Goal: Task Accomplishment & Management: Manage account settings

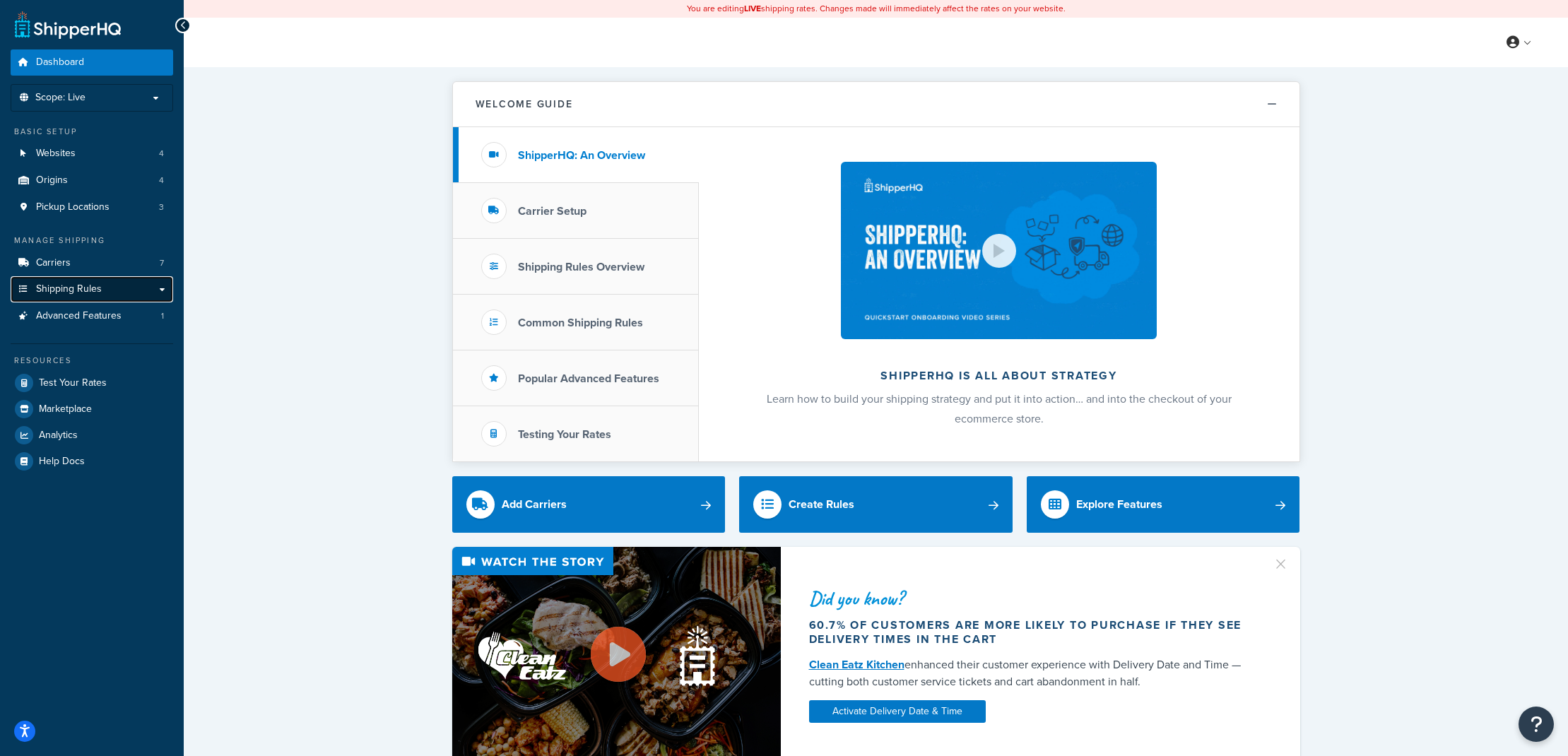
click at [94, 287] on span "Shipping Rules" at bounding box center [68, 289] width 65 height 12
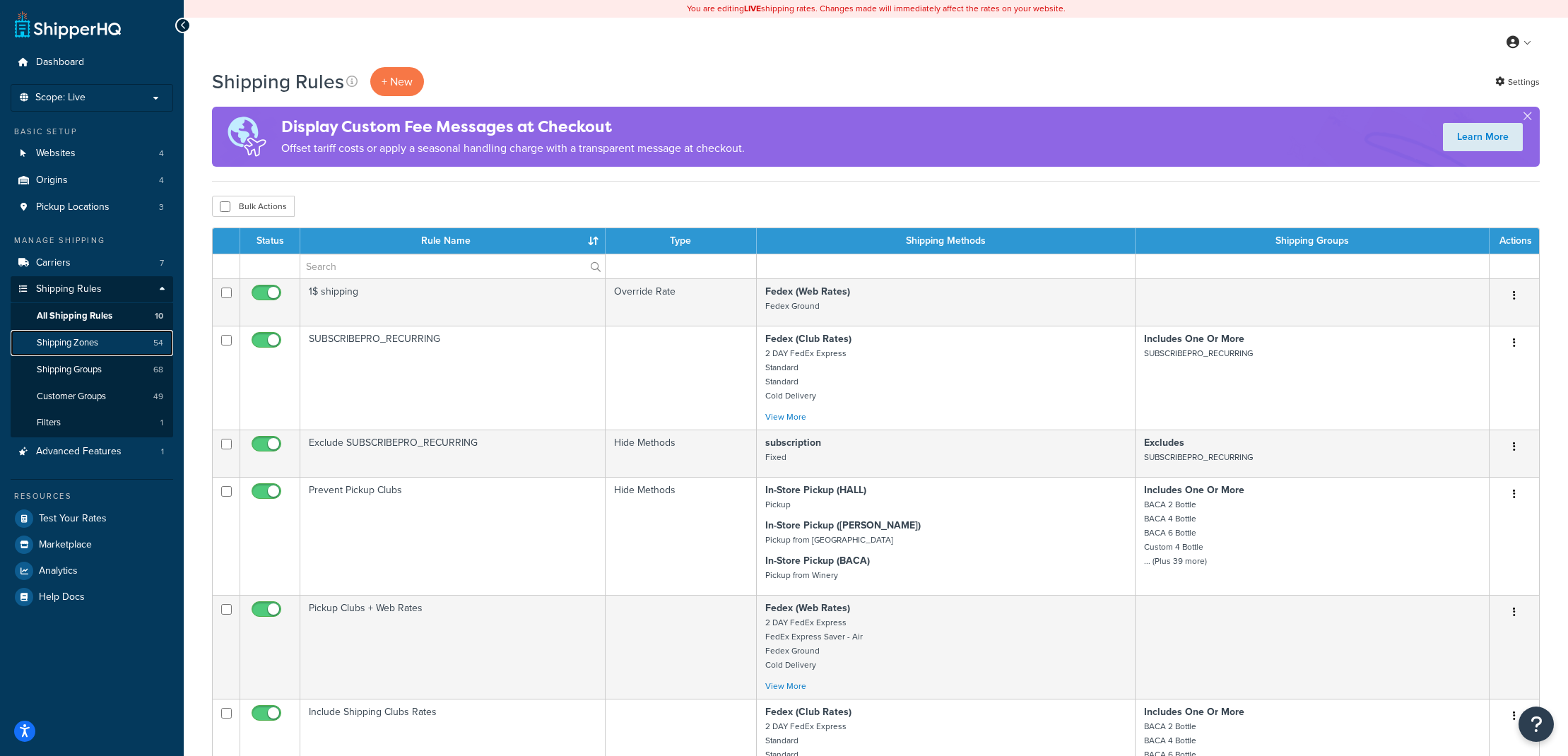
click at [89, 349] on span "Shipping Zones" at bounding box center [67, 343] width 62 height 12
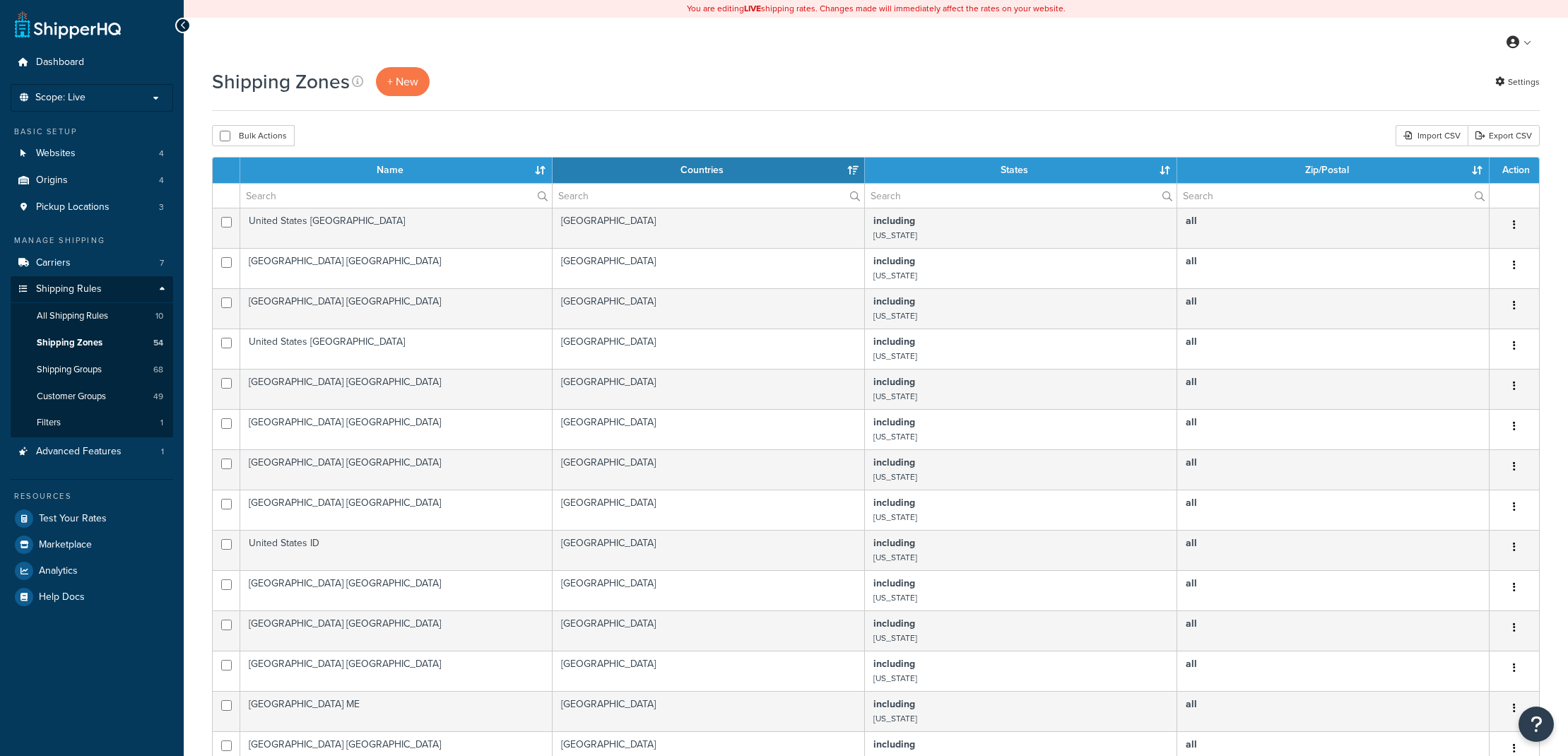
select select "15"
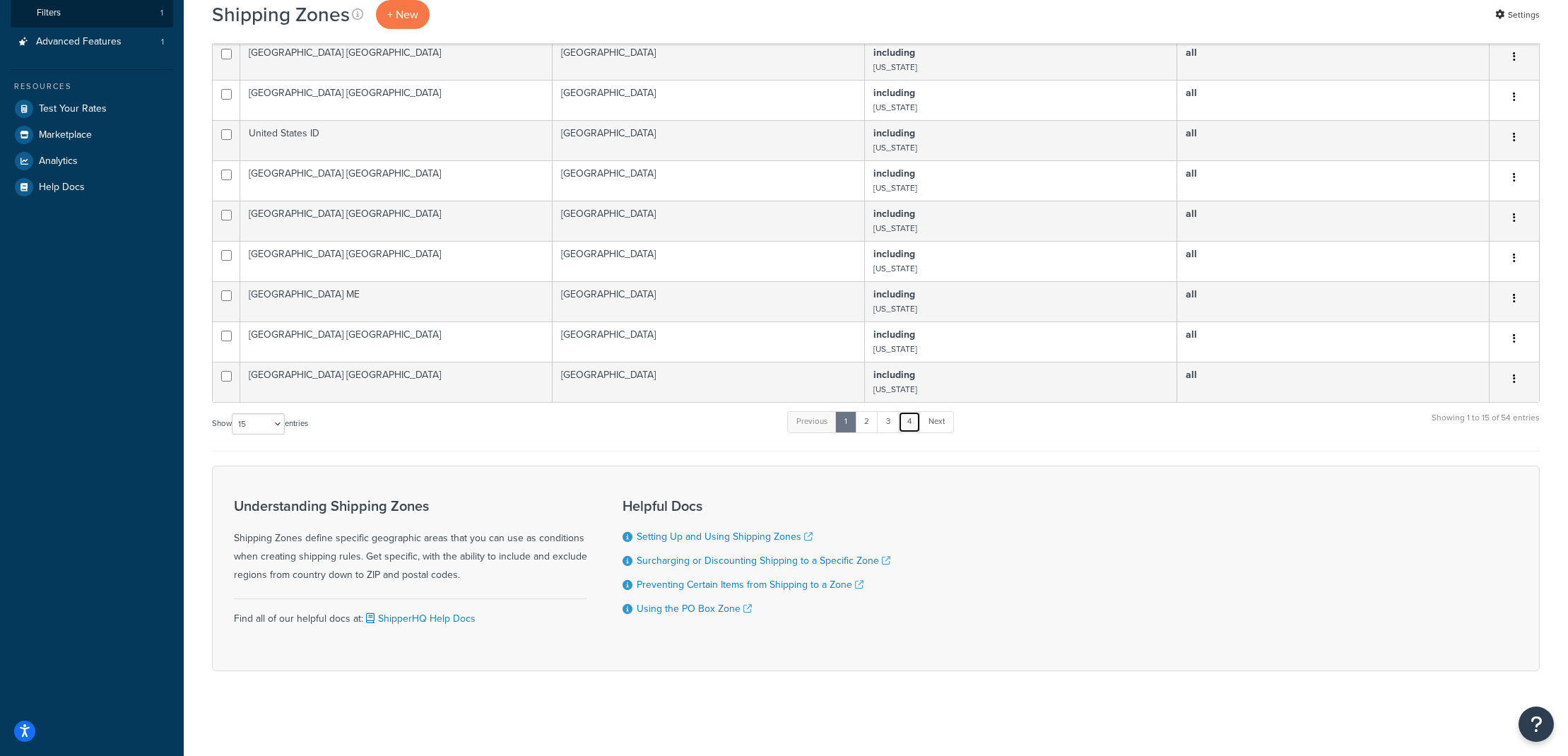
click at [907, 426] on link "4" at bounding box center [909, 422] width 22 height 22
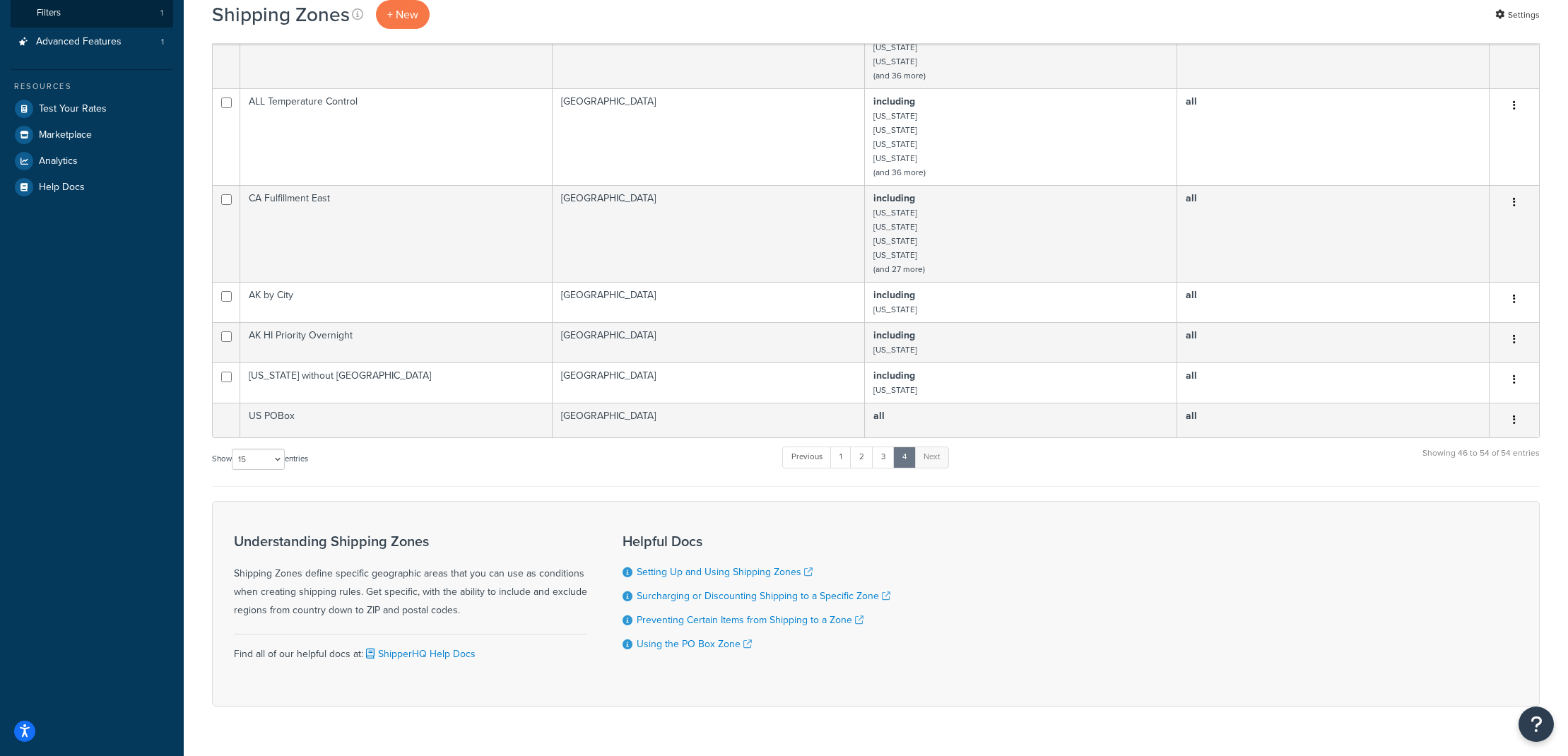
scroll to position [56, 0]
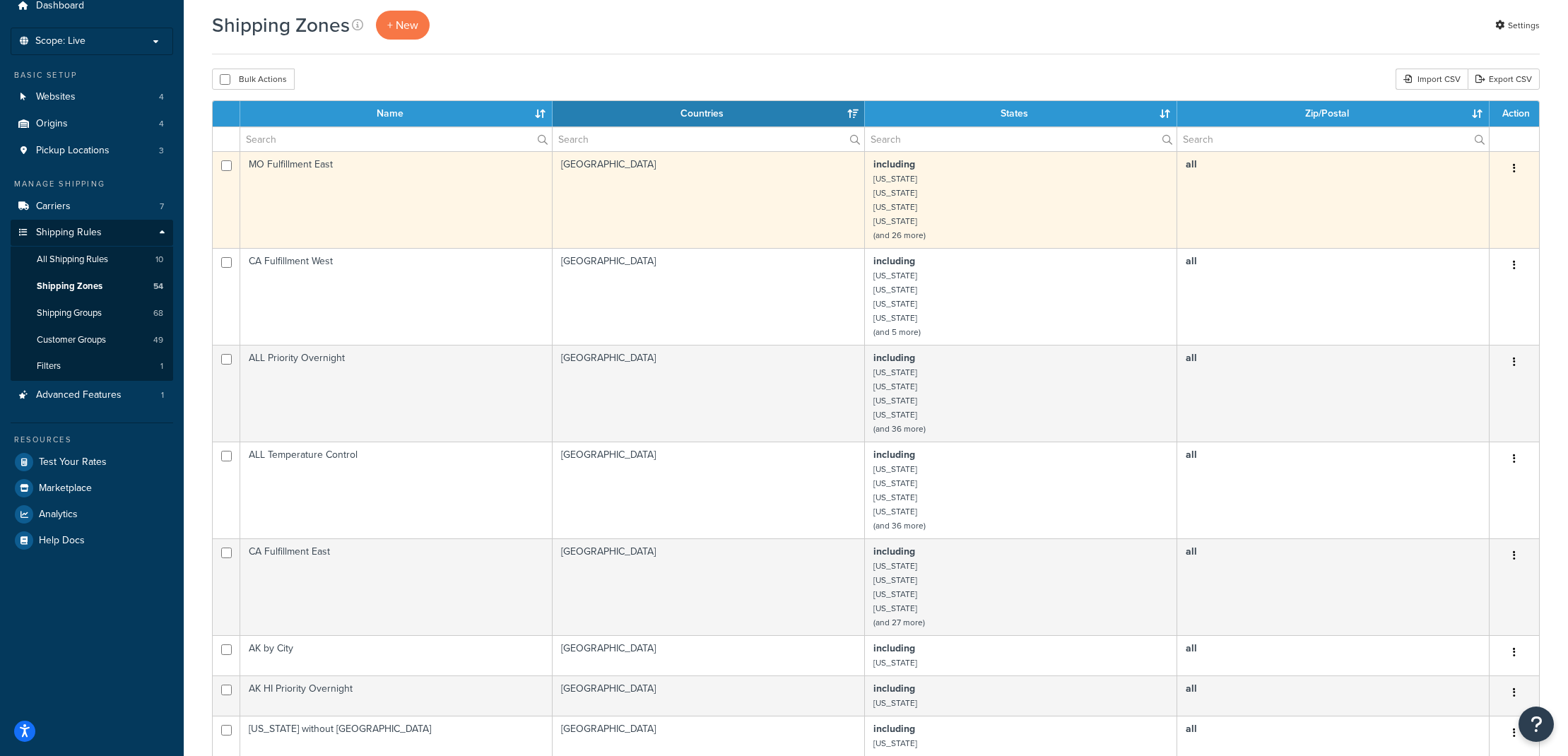
click at [355, 196] on td "MO Fulfillment East" at bounding box center [396, 200] width 312 height 97
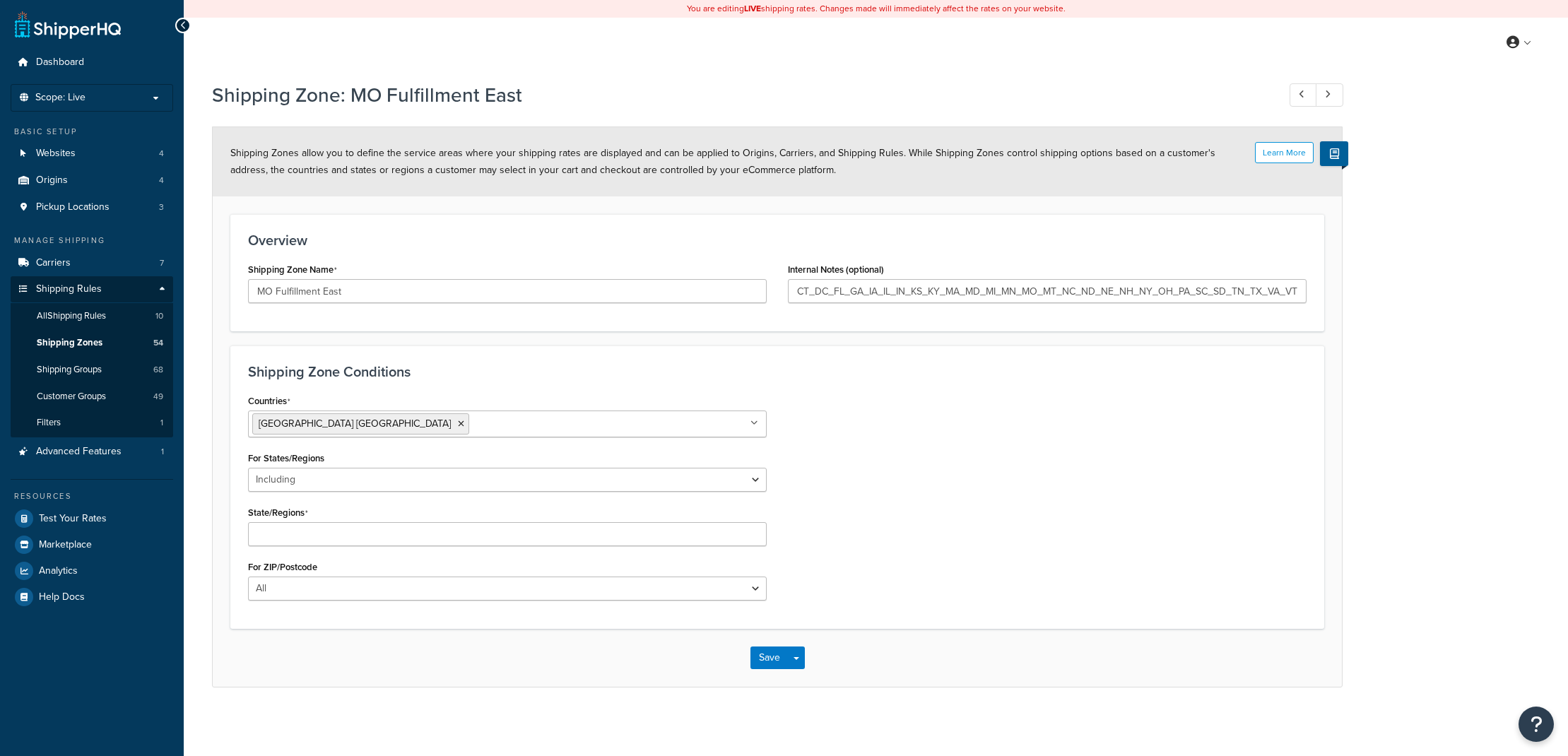
select select "including"
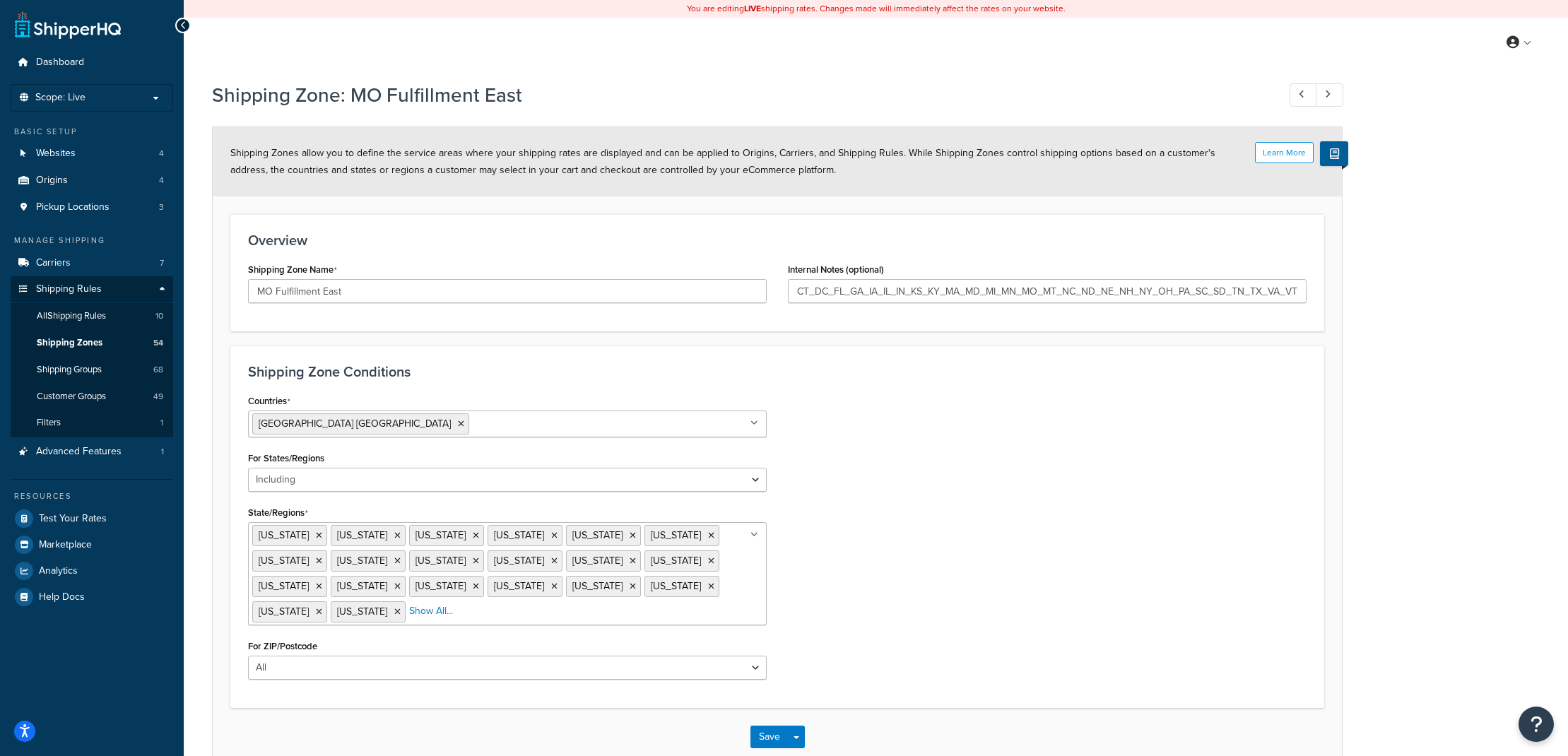
click at [373, 622] on ul "Arkansas Connecticut District of Columbia Florida Georgia Illinois Indiana Iowa…" at bounding box center [507, 574] width 519 height 103
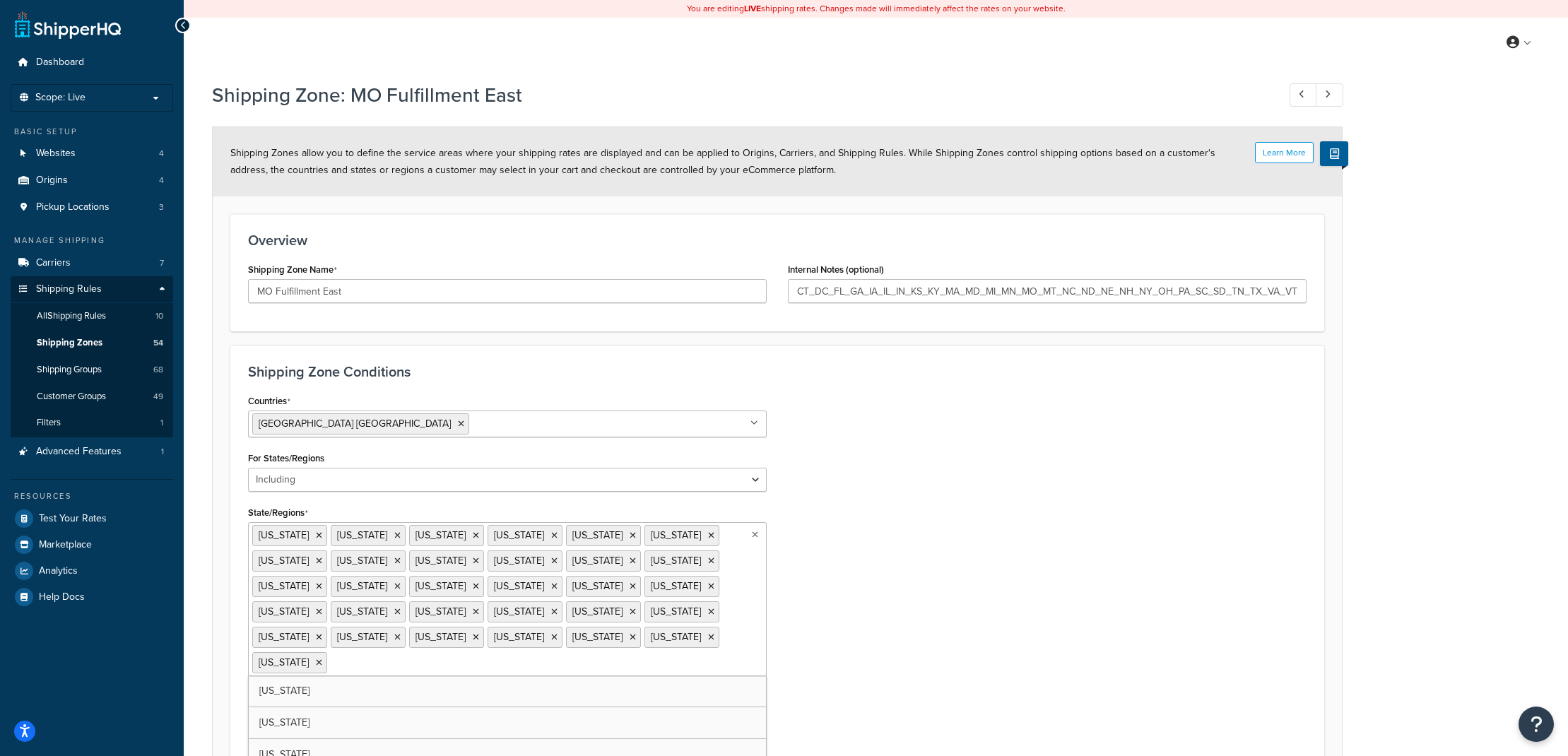
click at [932, 632] on div "Countries United States USA All Countries ALL Afghanistan AFG Albania ALB Alger…" at bounding box center [777, 566] width 1079 height 351
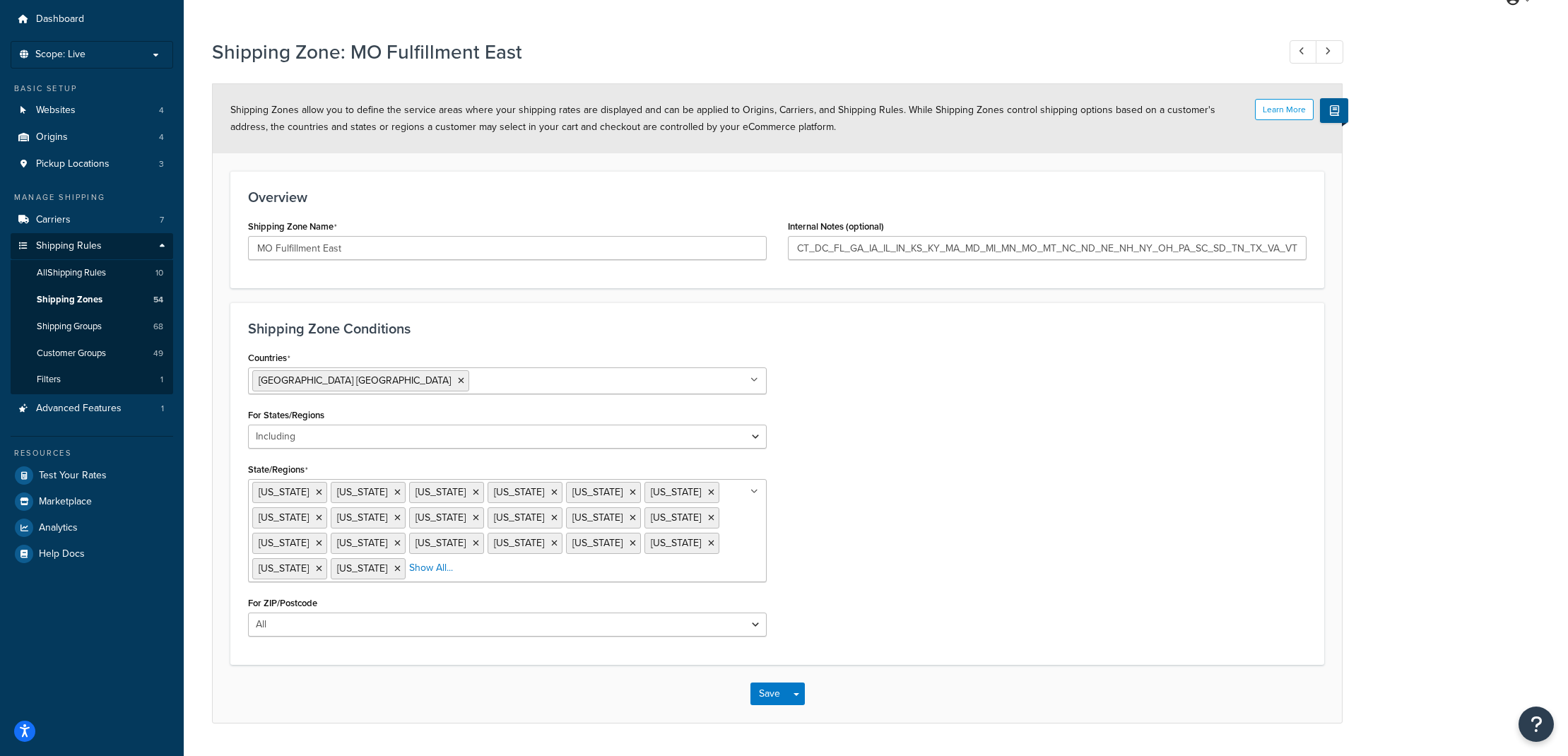
scroll to position [82, 0]
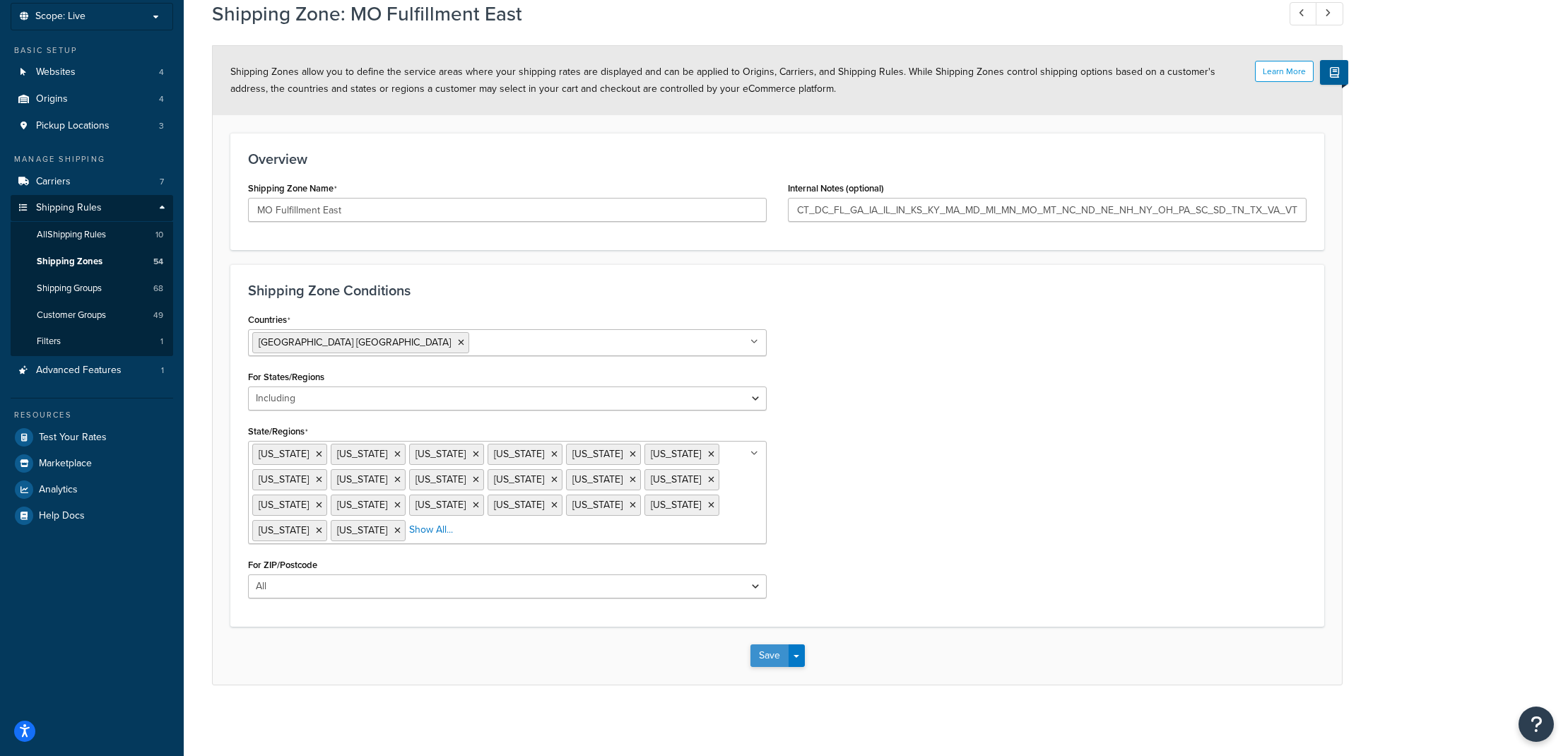
click at [767, 658] on button "Save" at bounding box center [769, 656] width 39 height 22
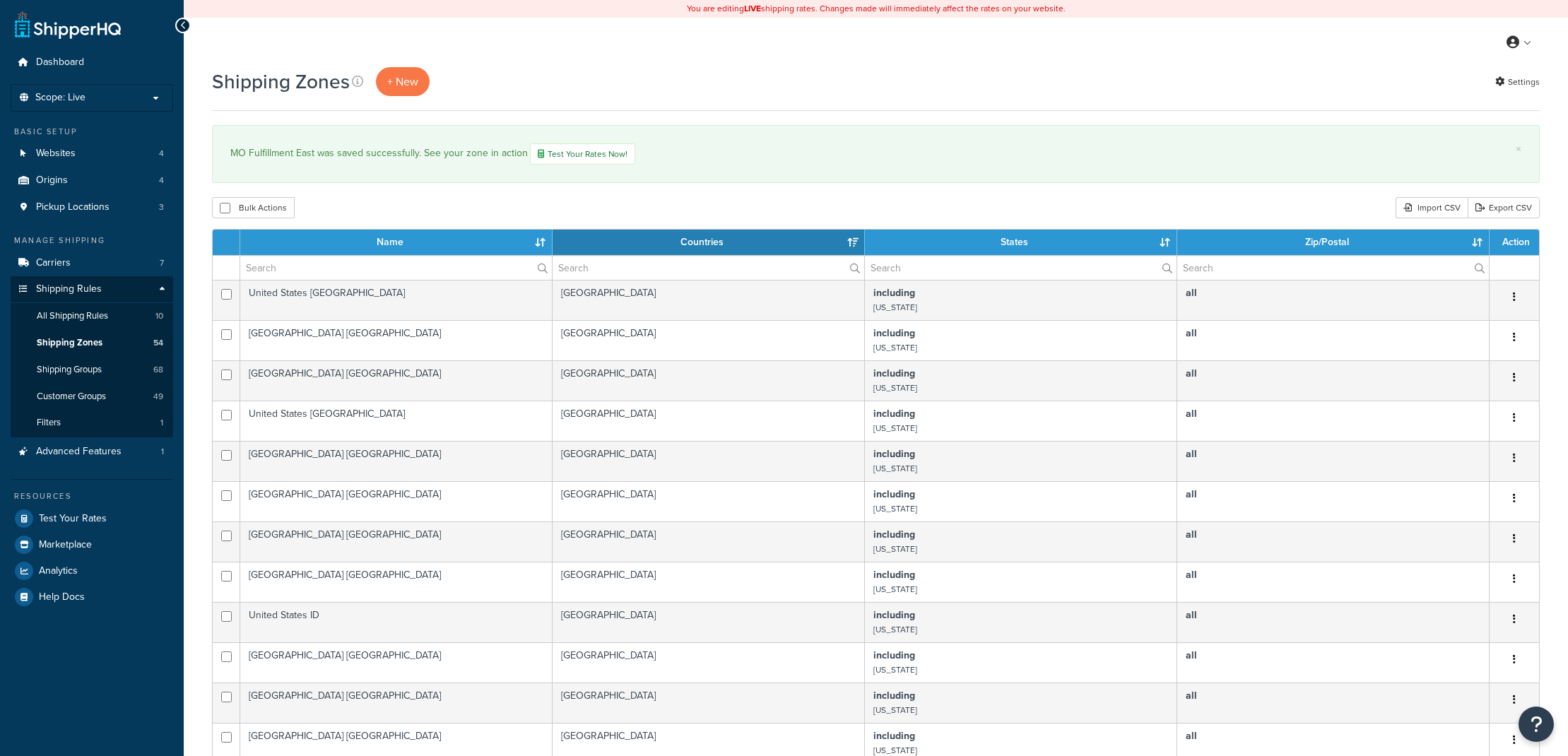
select select "15"
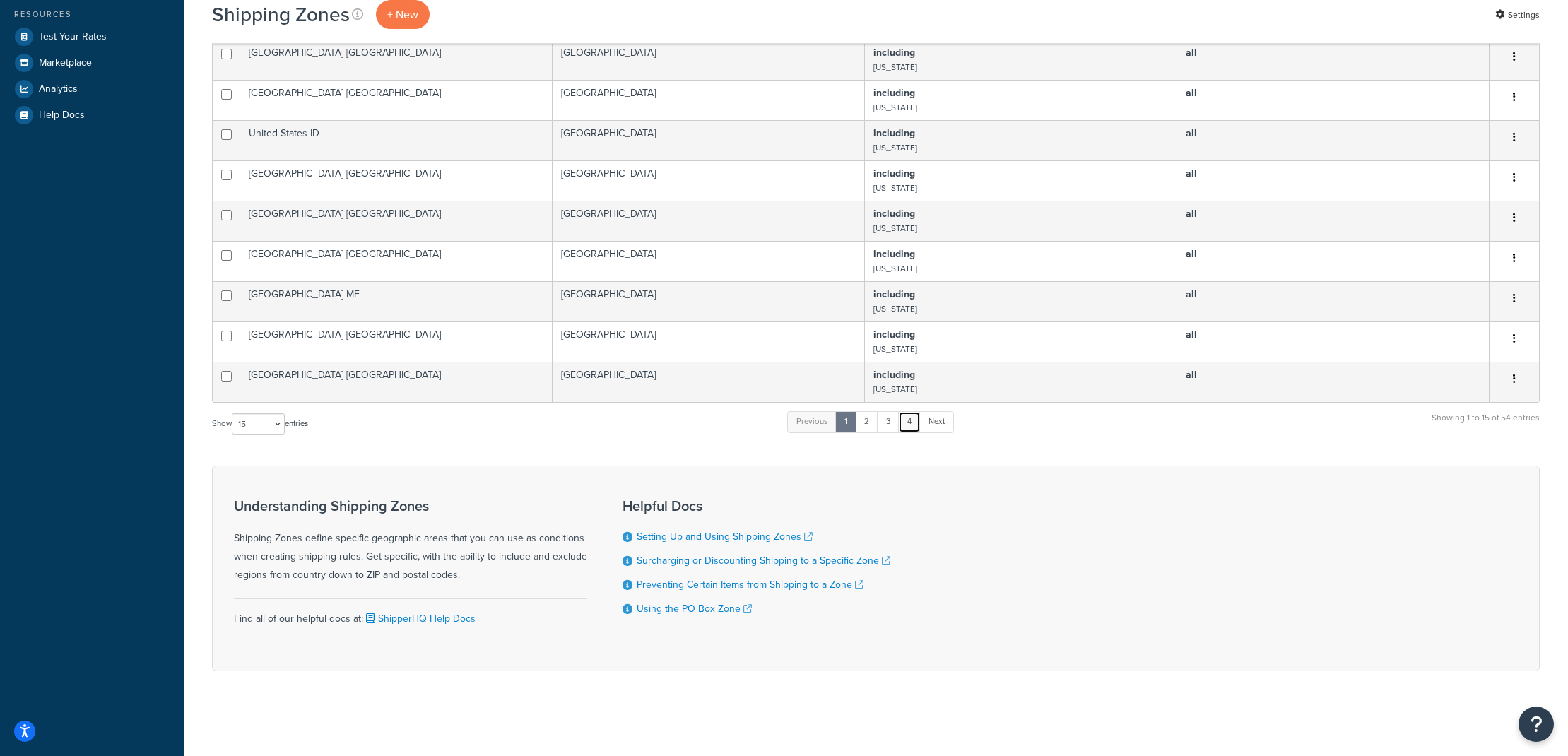
click at [910, 415] on link "4" at bounding box center [909, 422] width 22 height 22
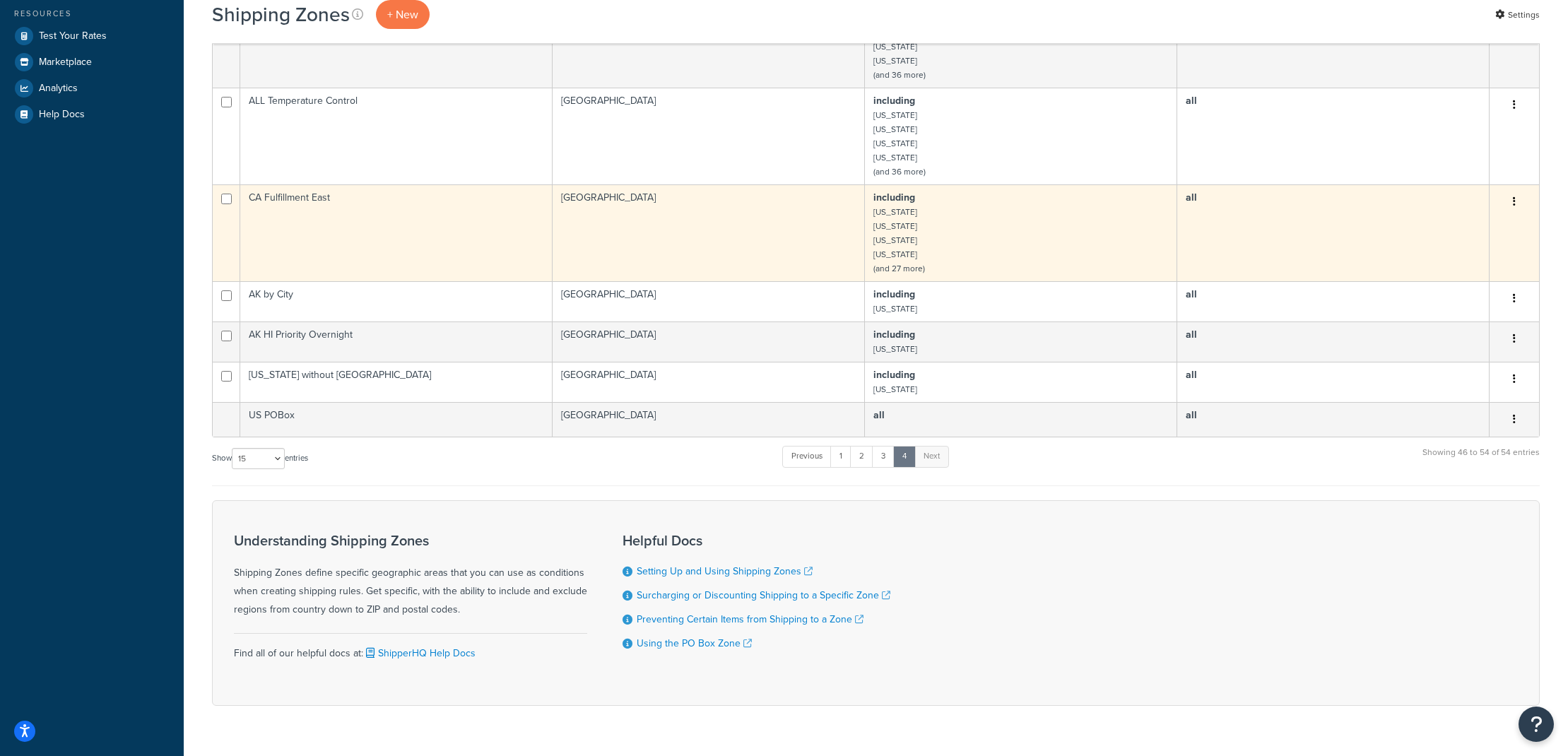
scroll to position [58, 0]
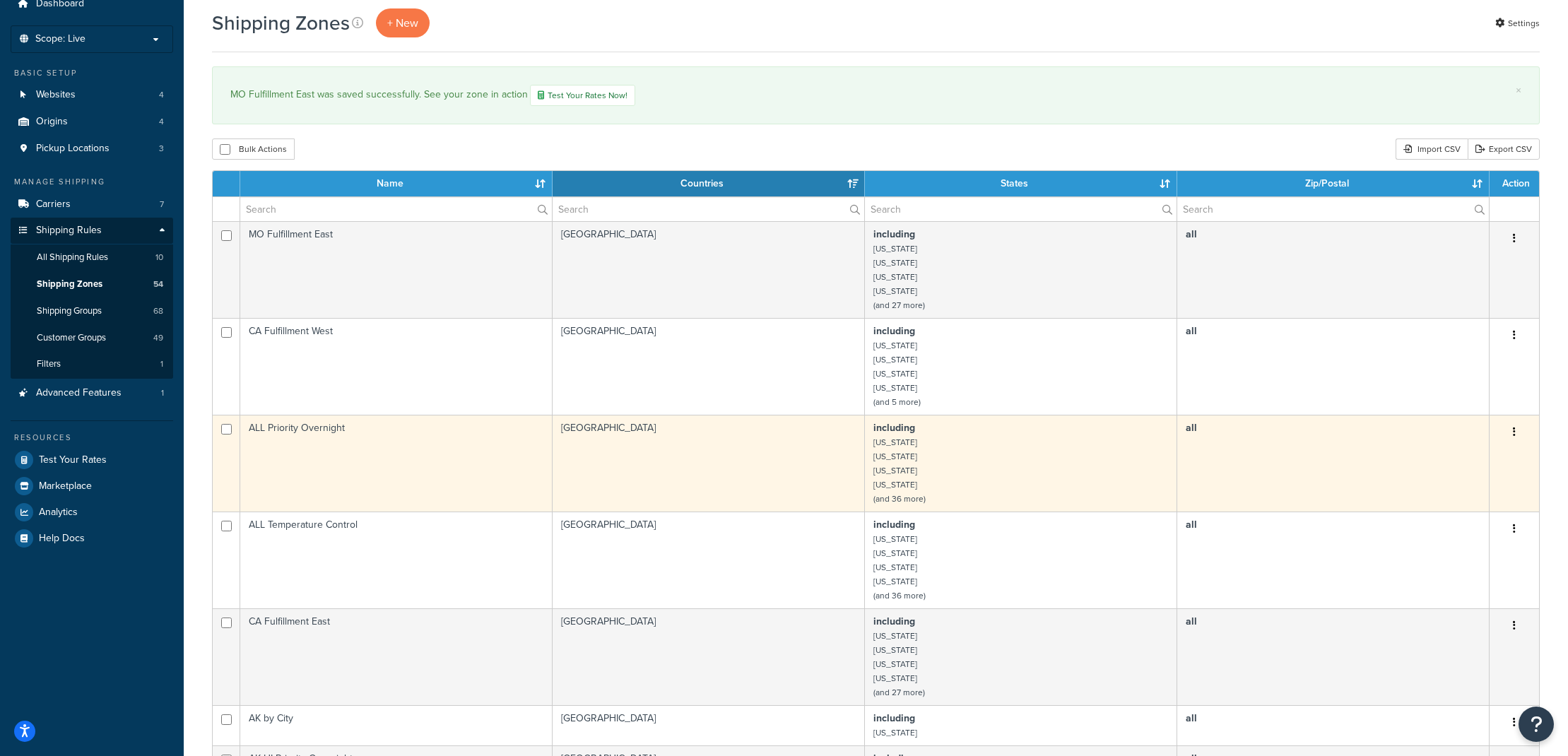
click at [323, 438] on td "ALL Priority Overnight" at bounding box center [396, 464] width 312 height 97
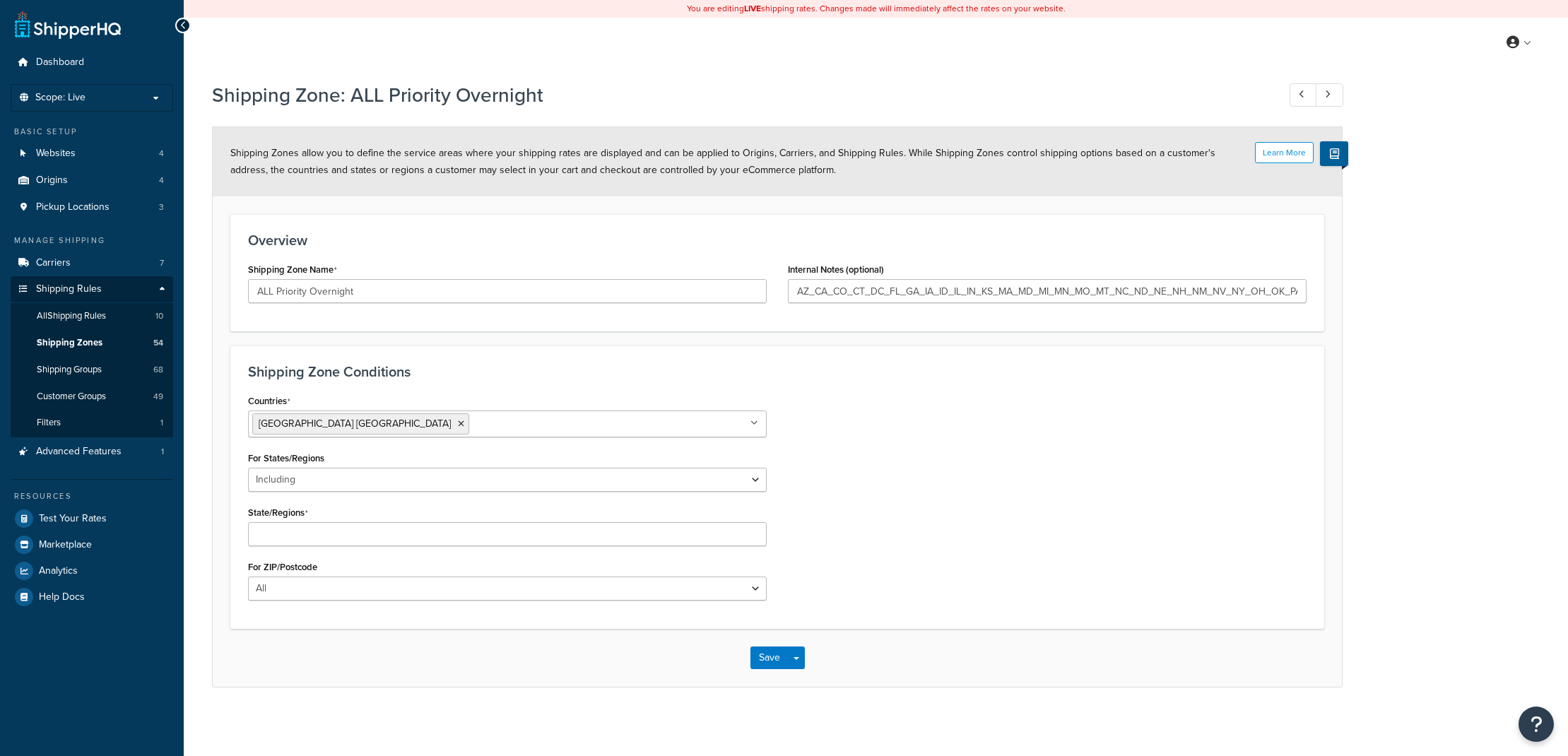
select select "including"
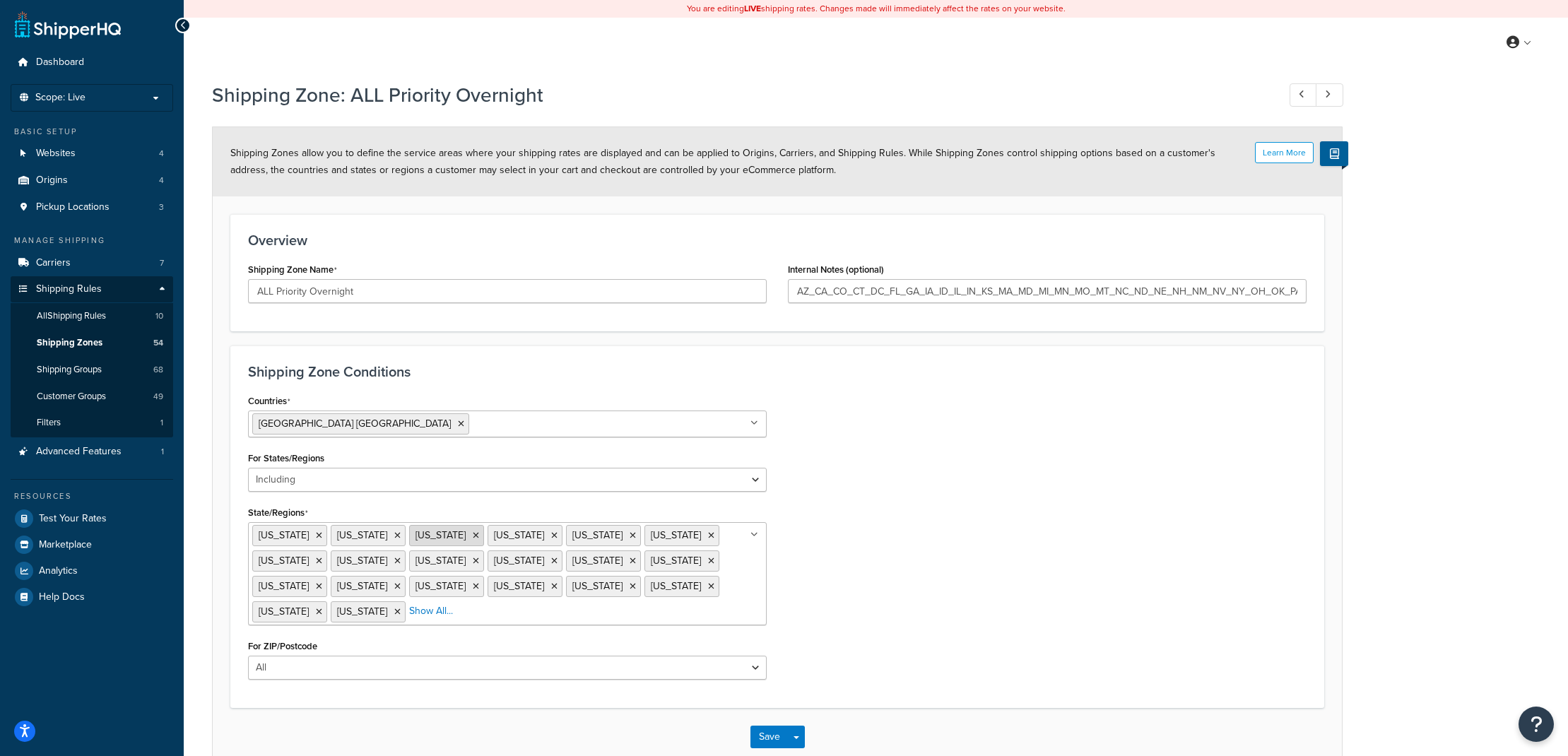
scroll to position [71, 0]
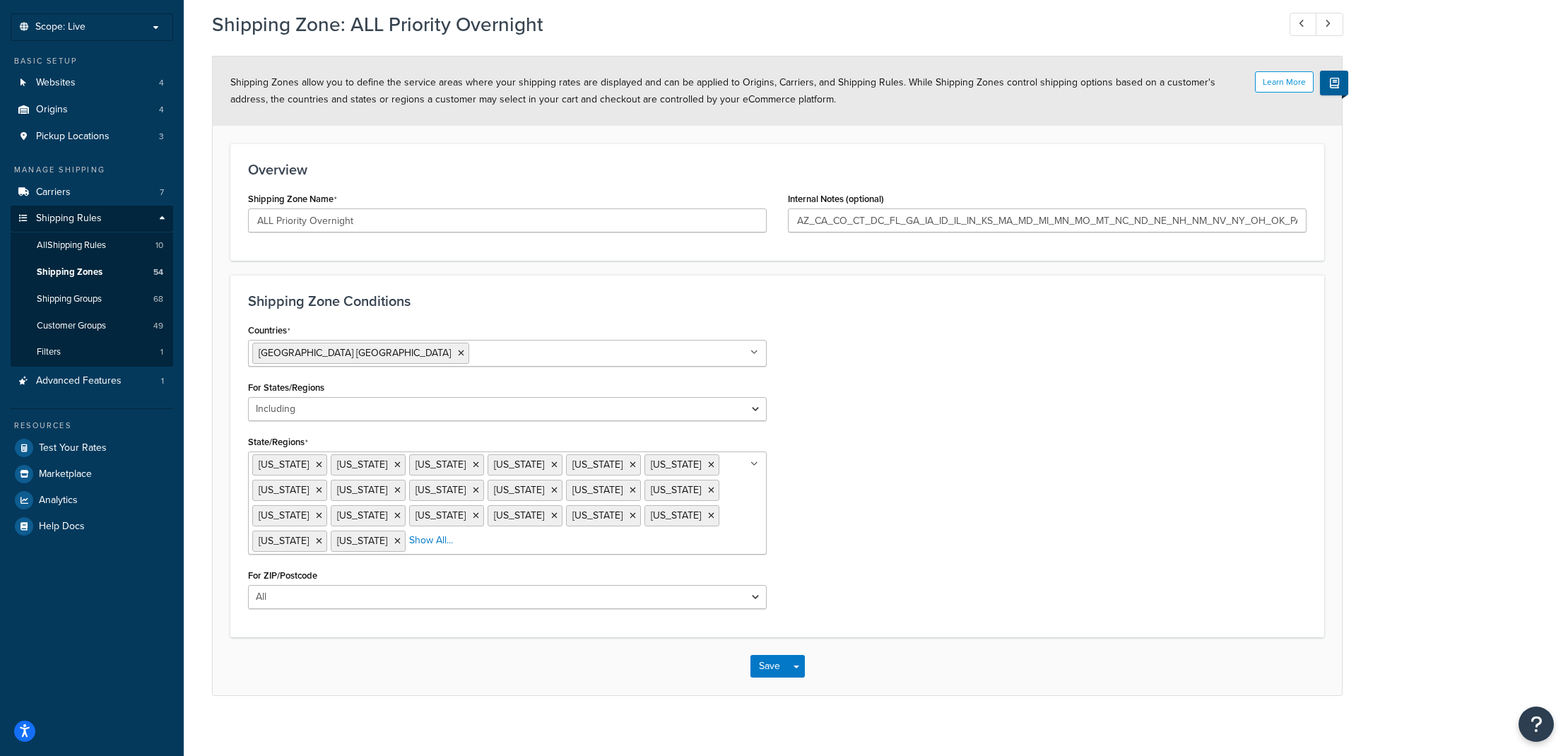
click at [726, 547] on ul "[US_STATE] [US_STATE] [US_STATE] [US_STATE] [US_STATE][GEOGRAPHIC_DATA] [US_STA…" at bounding box center [507, 503] width 519 height 103
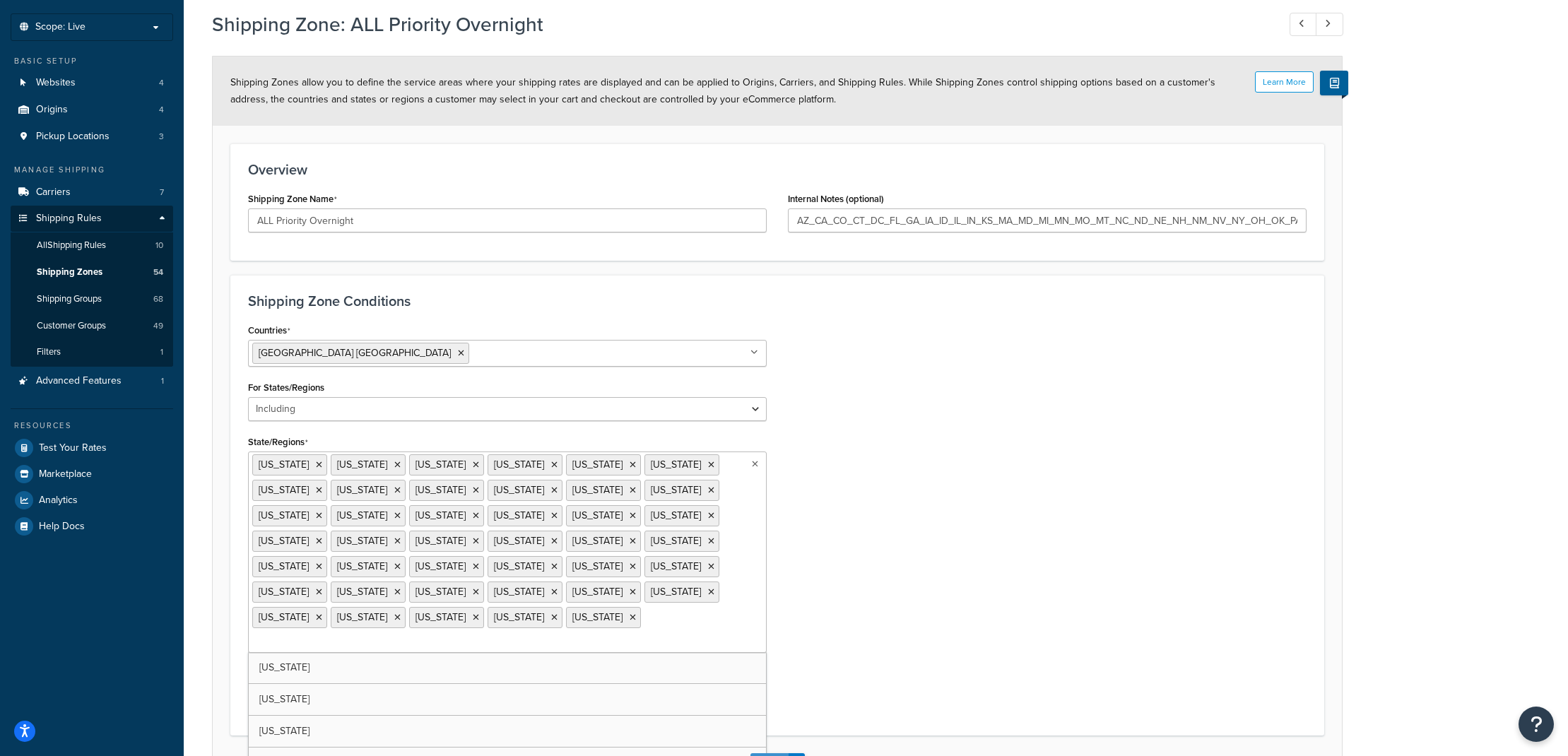
click at [777, 741] on div "You are editing LIVE shipping rates. Changes made will immediately affect the r…" at bounding box center [876, 397] width 1384 height 936
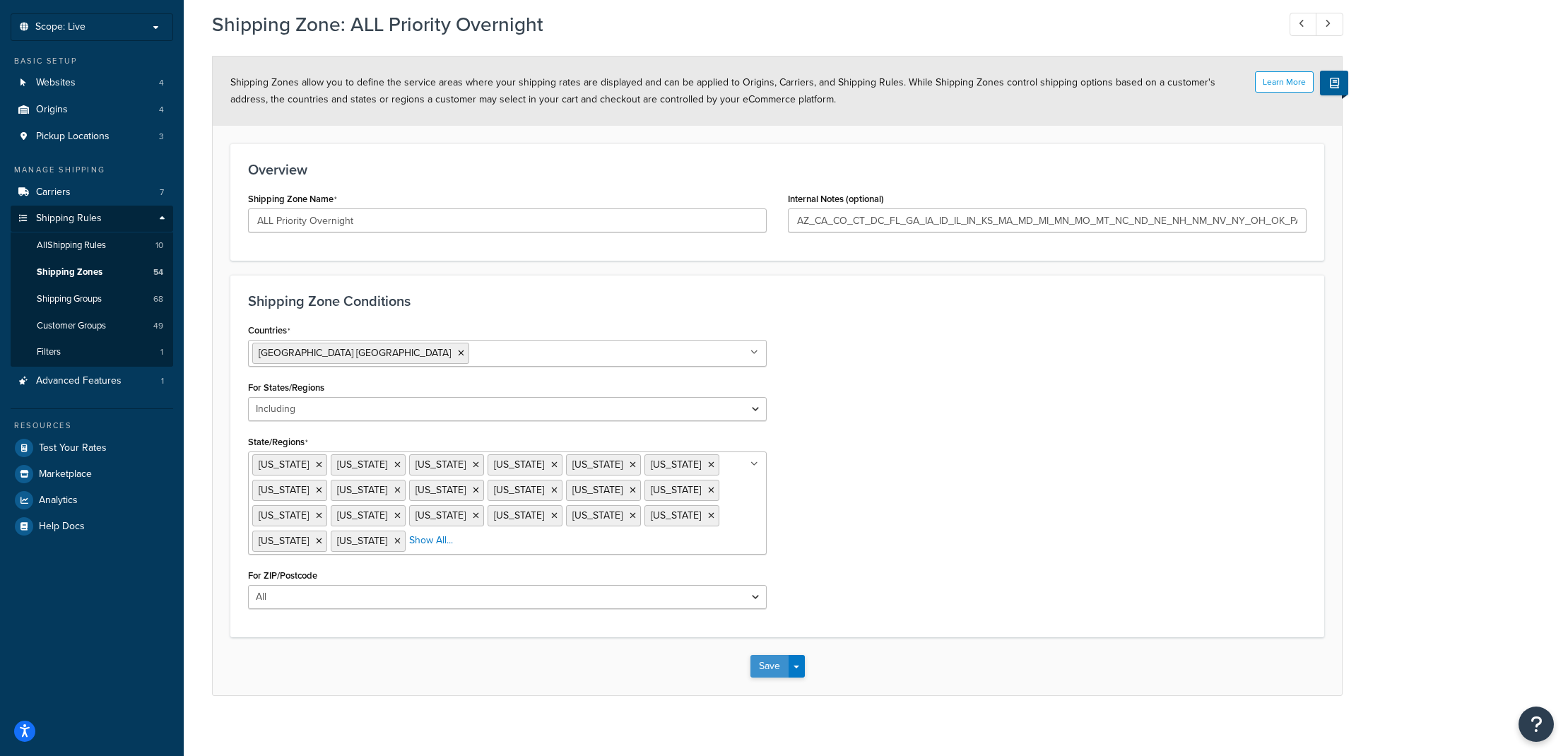
click at [773, 661] on button "Save" at bounding box center [769, 666] width 39 height 22
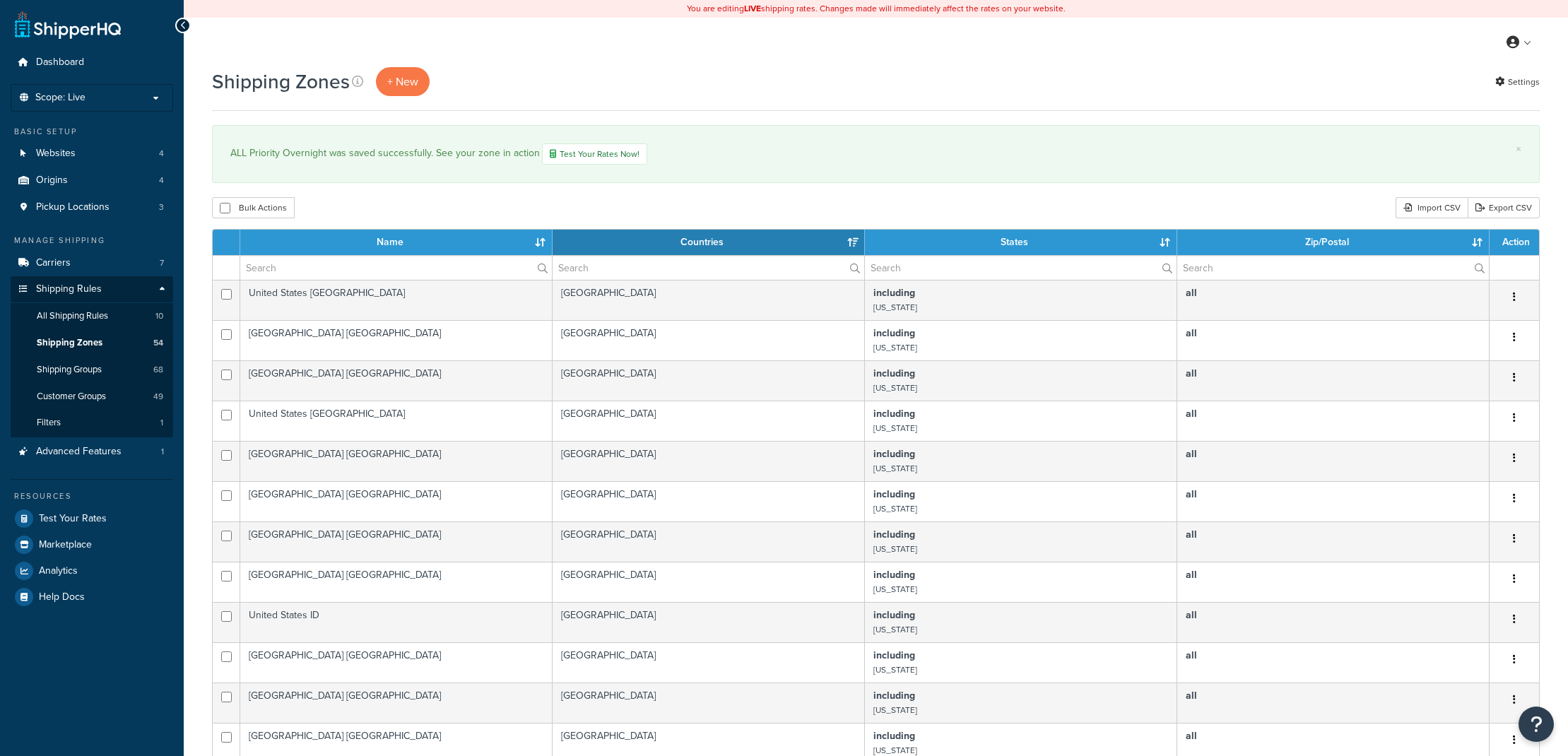
select select "15"
